Goal: Find specific page/section: Find specific page/section

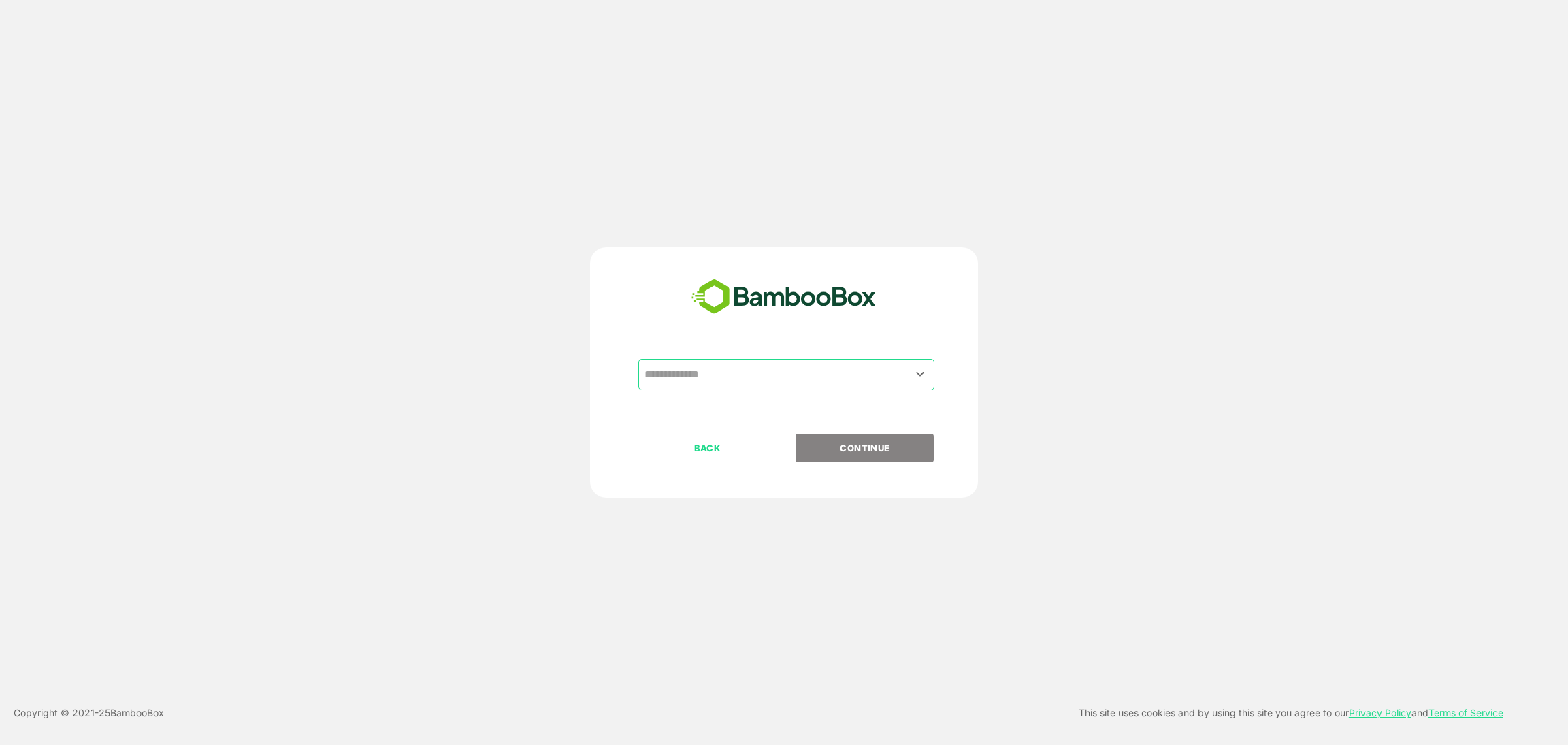
click at [701, 372] on input "text" at bounding box center [786, 374] width 290 height 26
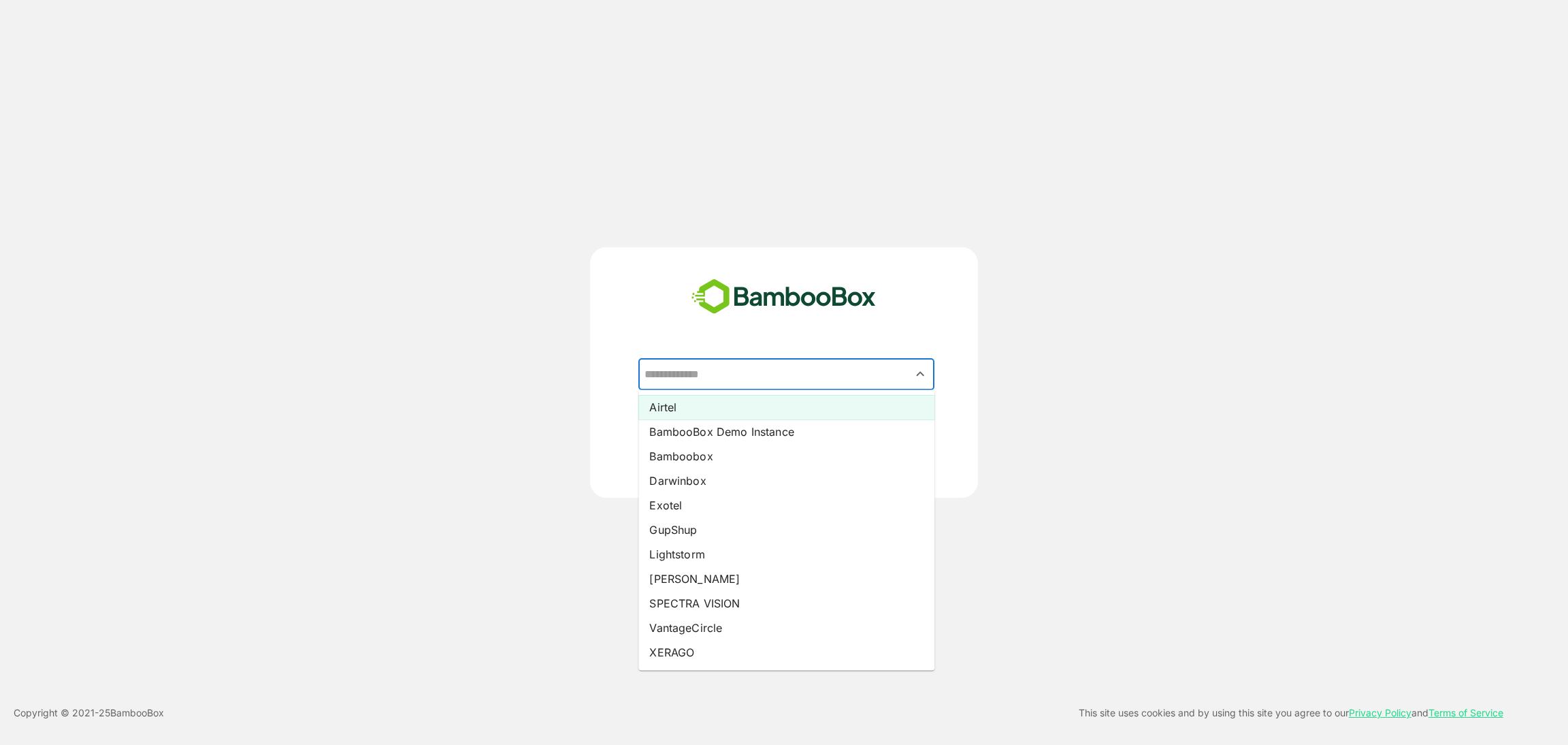
click at [662, 403] on li "Airtel" at bounding box center [787, 407] width 296 height 24
type input "******"
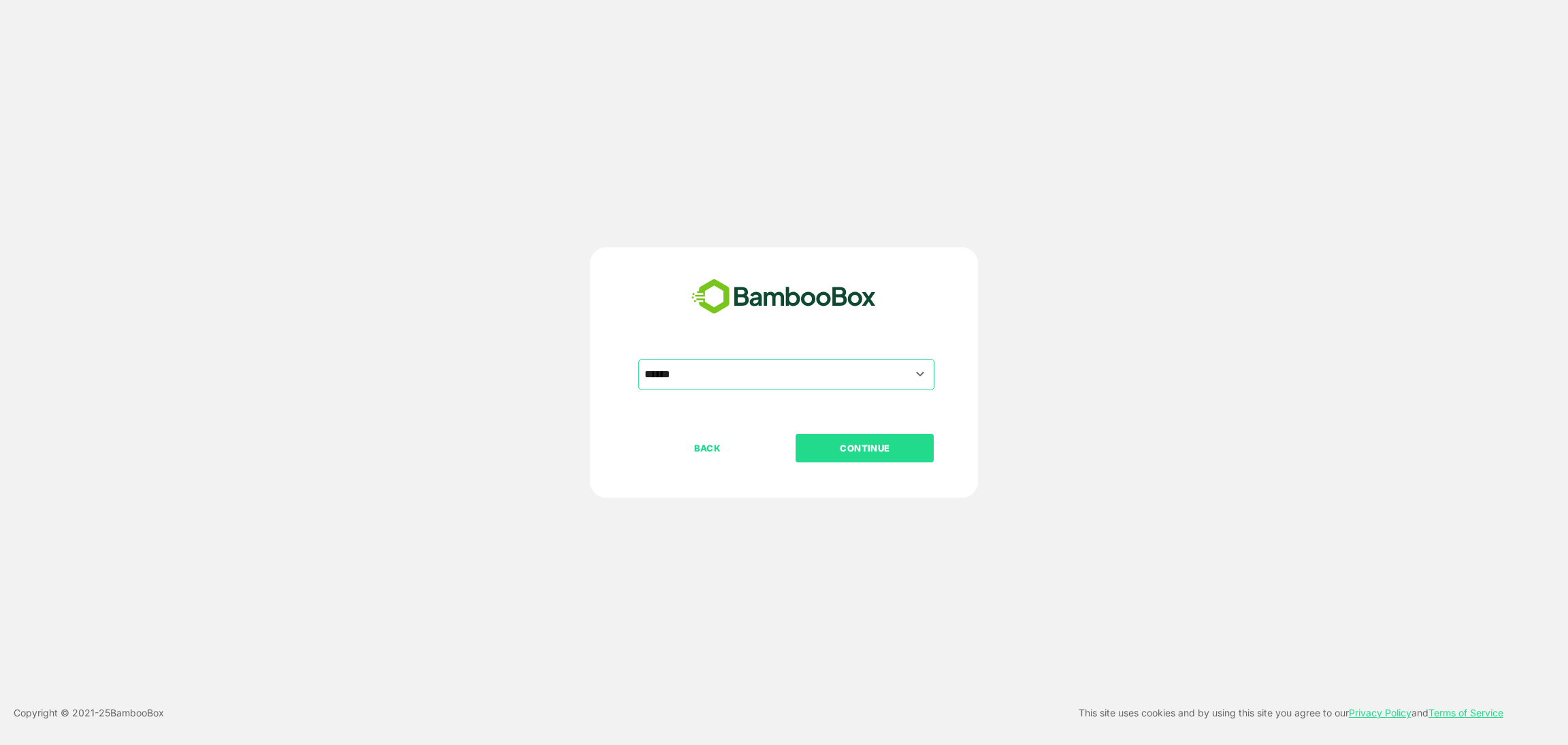
click at [881, 454] on p "CONTINUE" at bounding box center [864, 448] width 136 height 15
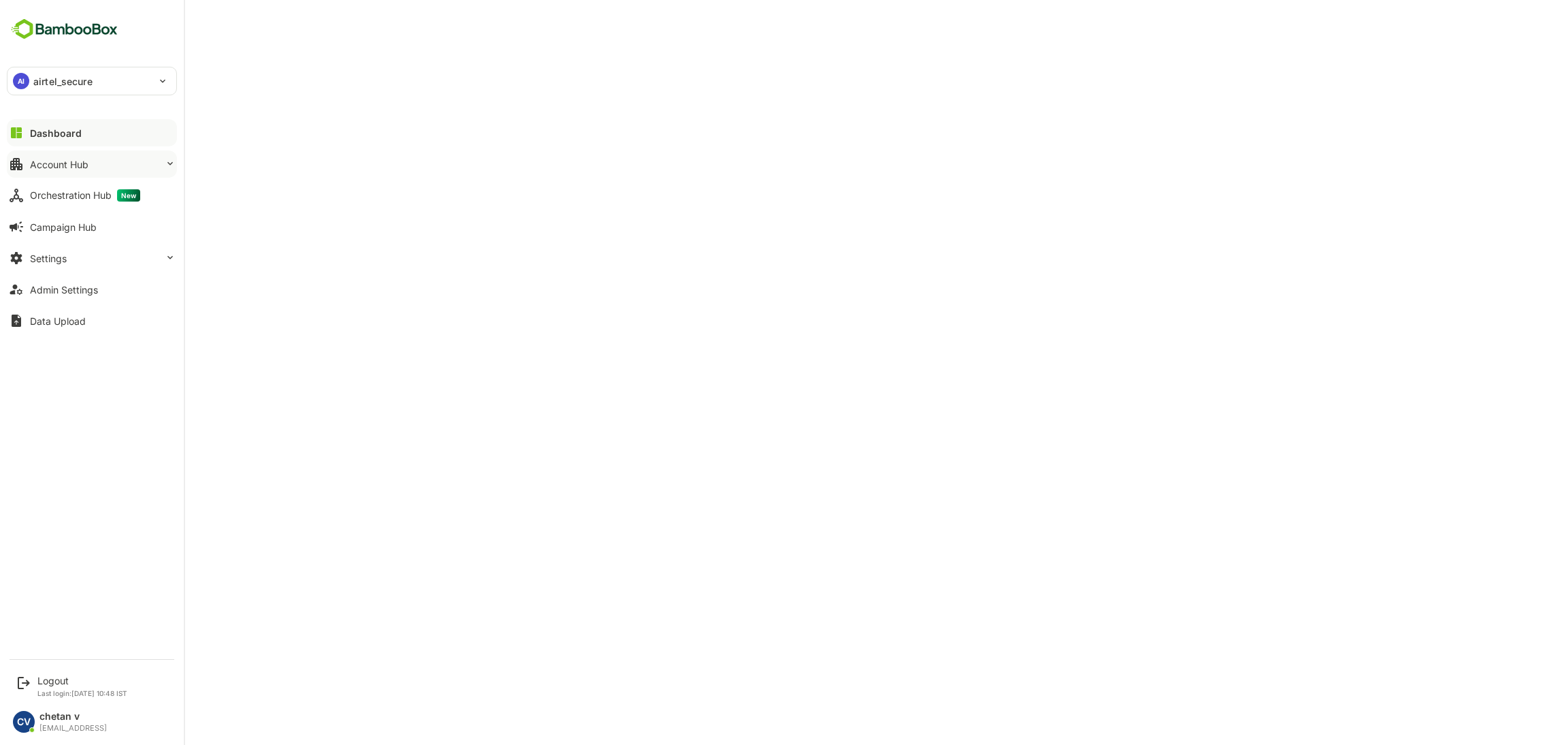
click at [82, 162] on div "Account Hub" at bounding box center [59, 164] width 59 height 12
click at [96, 198] on div "Unified Account Profile" at bounding box center [92, 193] width 154 height 25
